Goal: Complete application form

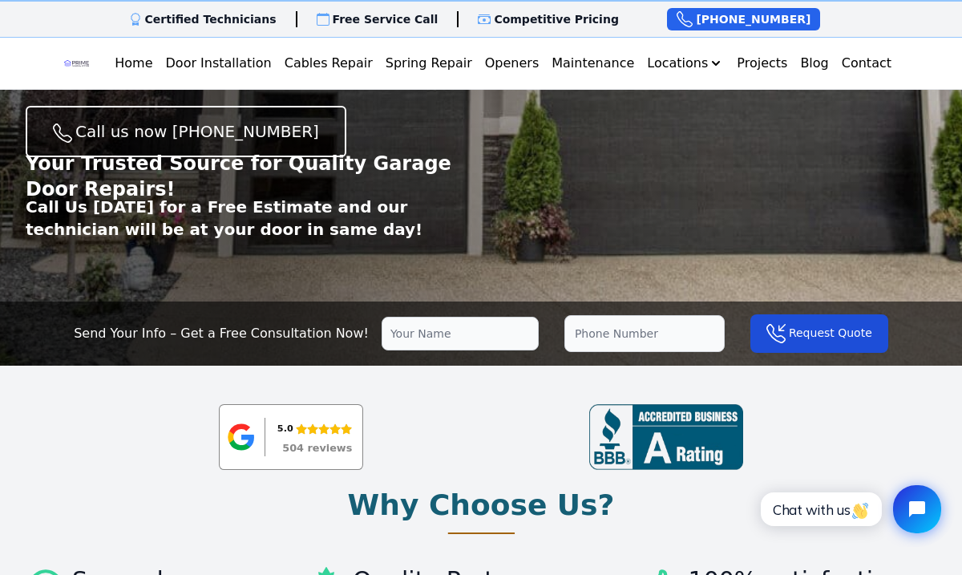
scroll to position [211, 0]
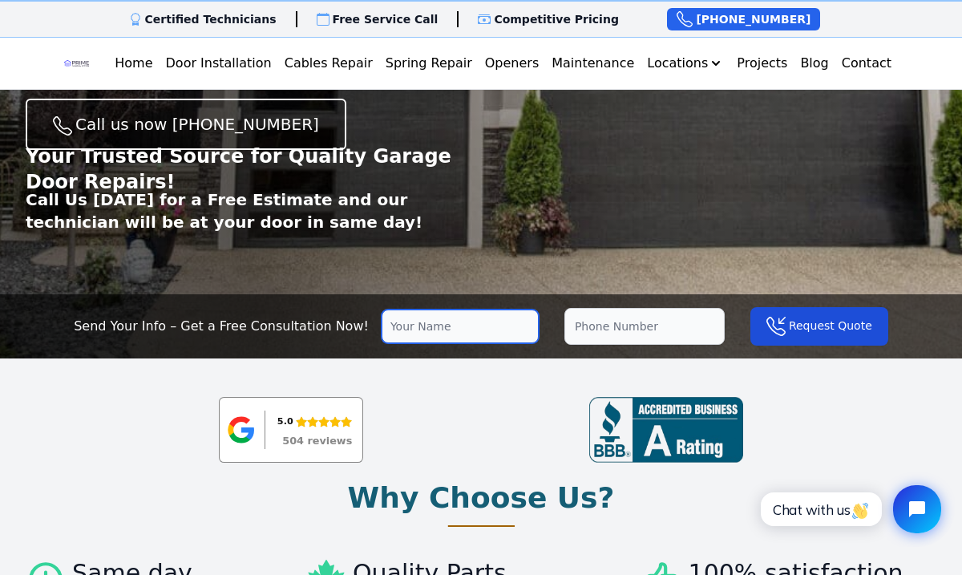
click at [429, 327] on input "text" at bounding box center [459, 326] width 157 height 34
type input "Mike Taylor"
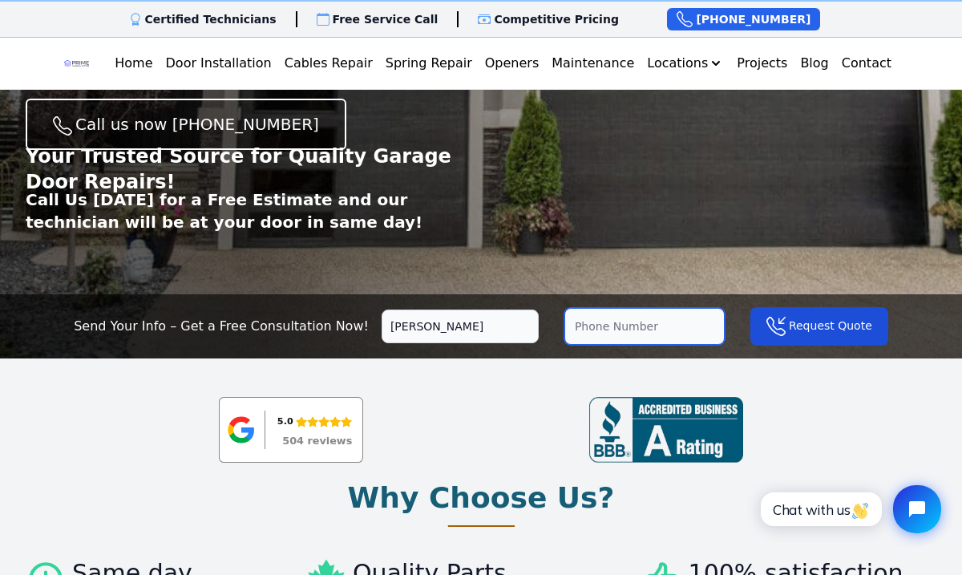
click at [610, 327] on input "tel" at bounding box center [644, 326] width 160 height 37
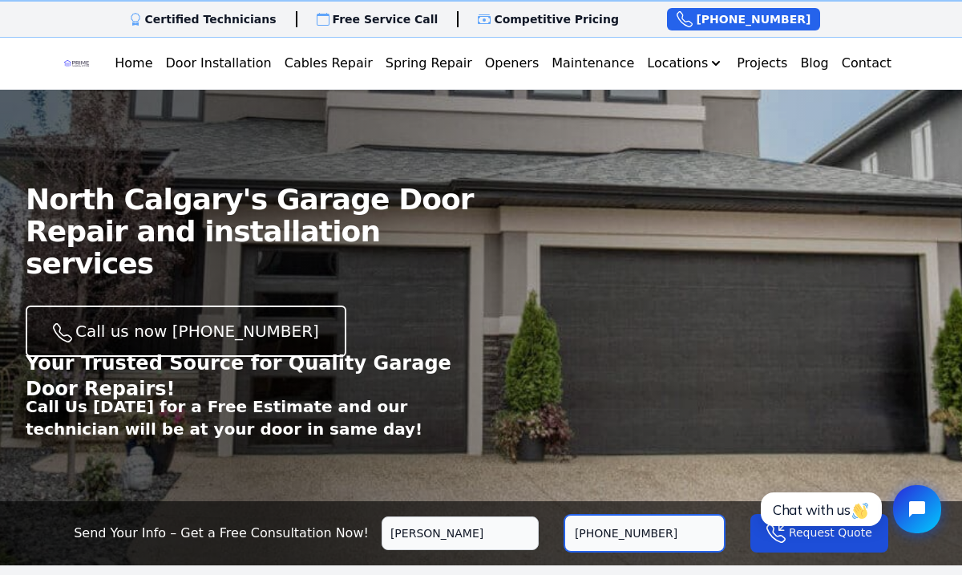
scroll to position [0, 0]
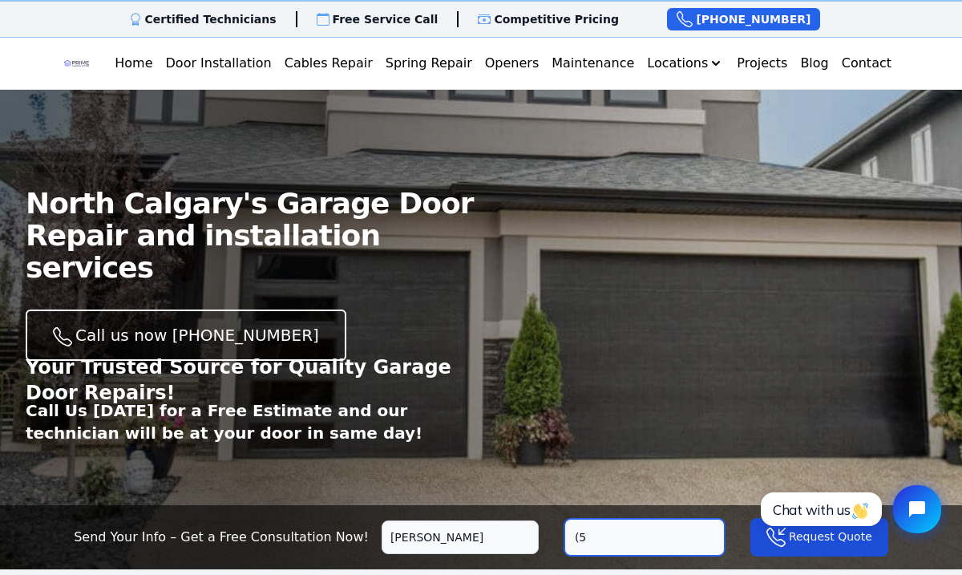
type input "("
click at [498, 534] on input "Mike Taylor" at bounding box center [459, 537] width 157 height 34
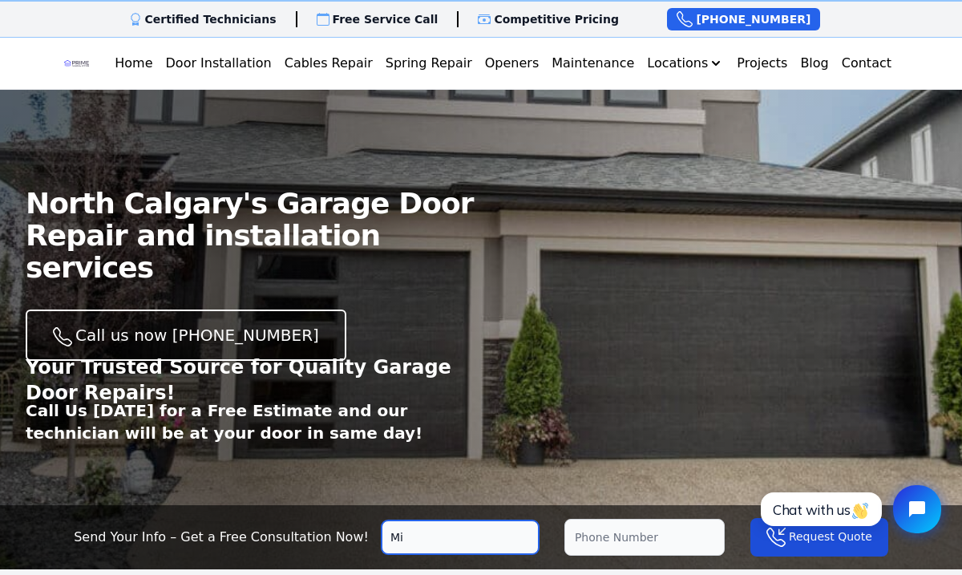
type input "M"
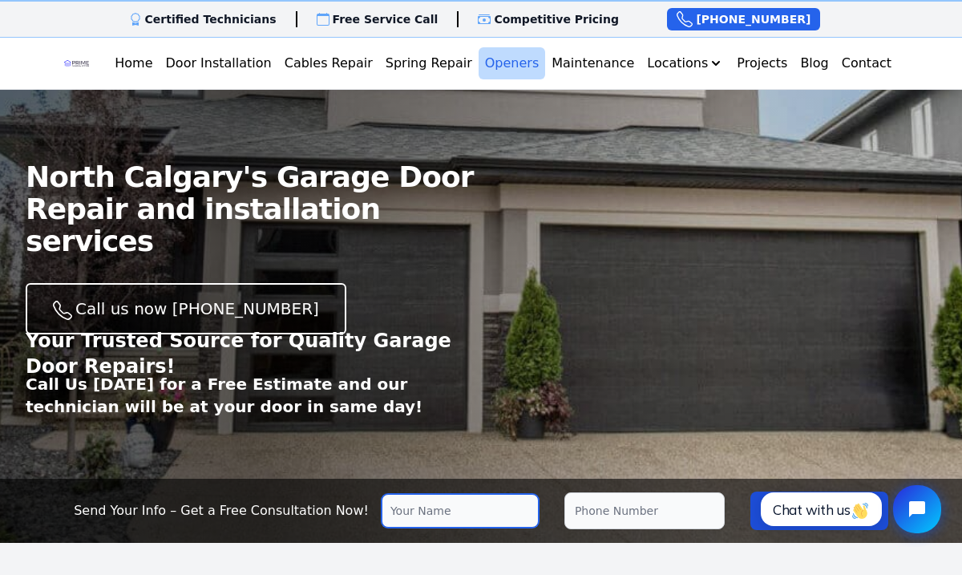
scroll to position [29, 0]
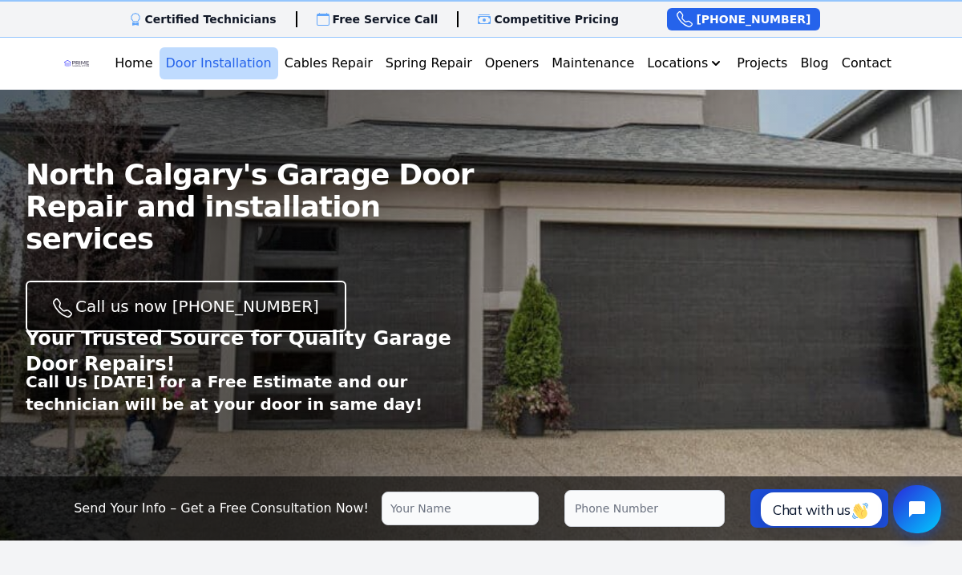
click at [257, 59] on link "Door Installation" at bounding box center [218, 63] width 119 height 32
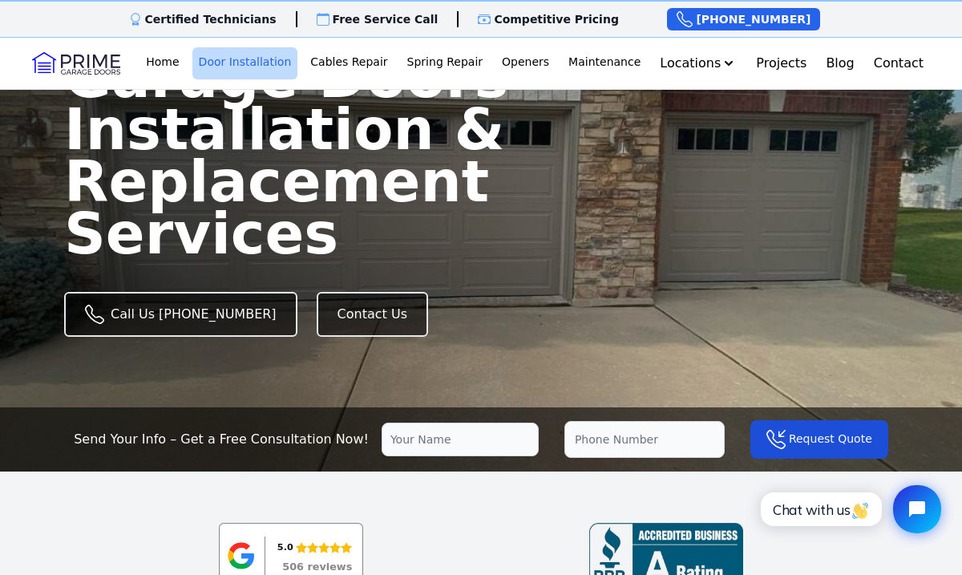
scroll to position [96, 0]
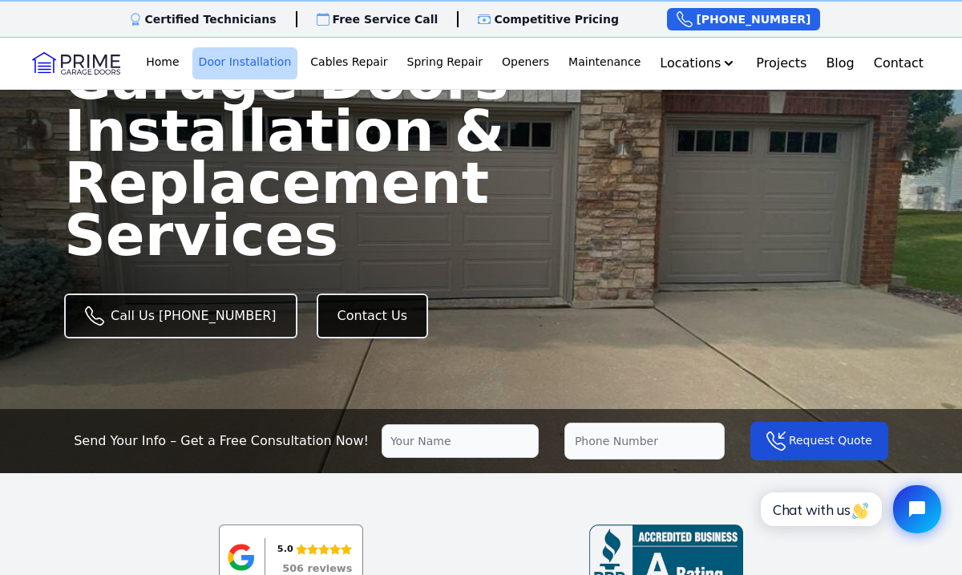
click at [344, 296] on link "Contact Us" at bounding box center [372, 315] width 111 height 45
